Goal: Task Accomplishment & Management: Use online tool/utility

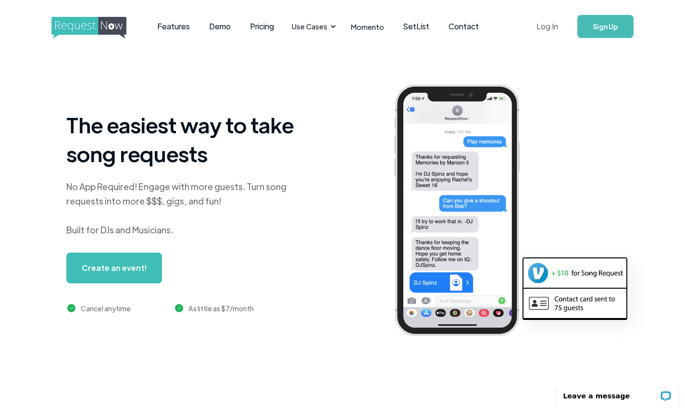
click at [556, 28] on link "Log In" at bounding box center [547, 27] width 41 height 34
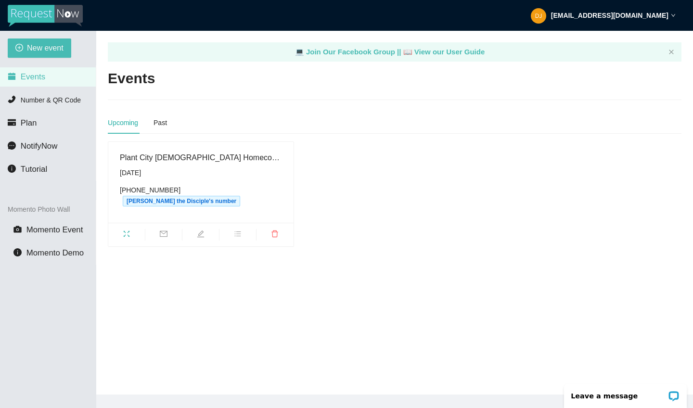
click at [129, 231] on icon "fullscreen" at bounding box center [127, 234] width 6 height 6
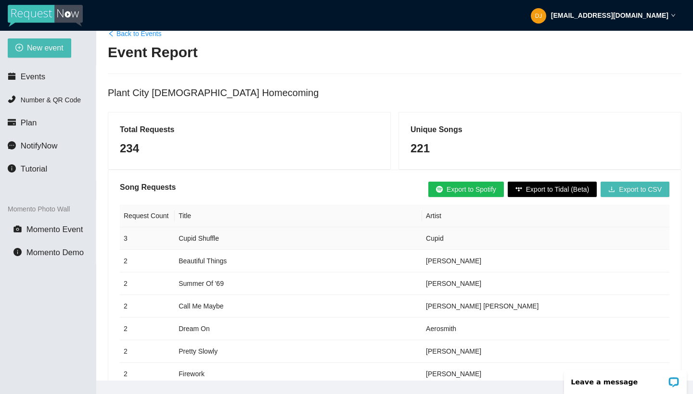
scroll to position [120, 0]
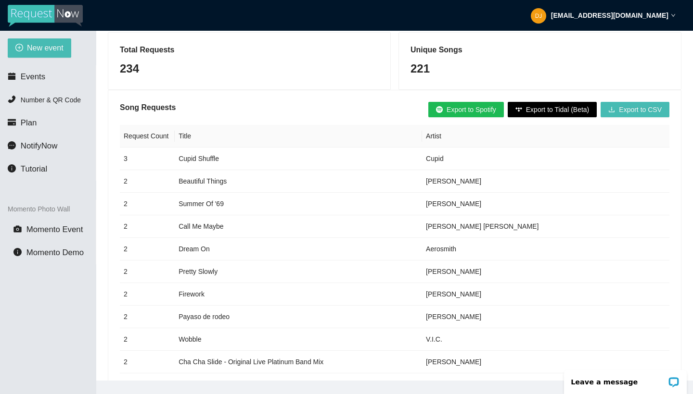
click at [460, 112] on span "Export to Spotify" at bounding box center [471, 109] width 50 height 11
click at [467, 112] on span "Export to Spotify" at bounding box center [471, 109] width 50 height 11
click at [315, 17] on icon "close-circle" at bounding box center [314, 18] width 8 height 8
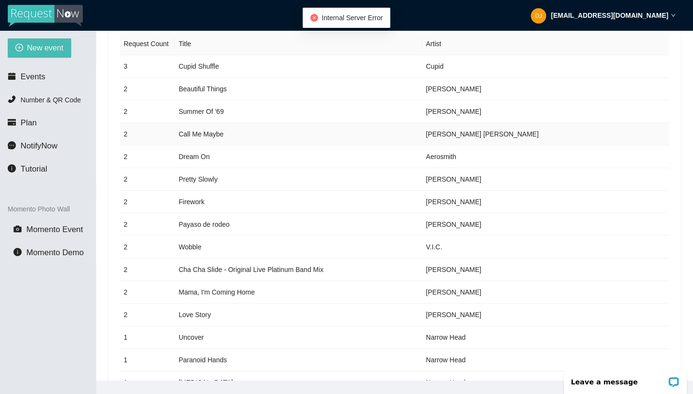
scroll to position [0, 0]
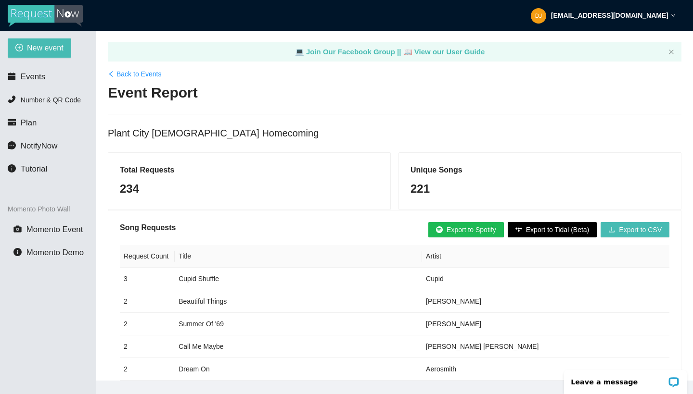
click at [220, 200] on div "Total Requests 234" at bounding box center [249, 181] width 282 height 57
